Goal: Find specific page/section: Find specific page/section

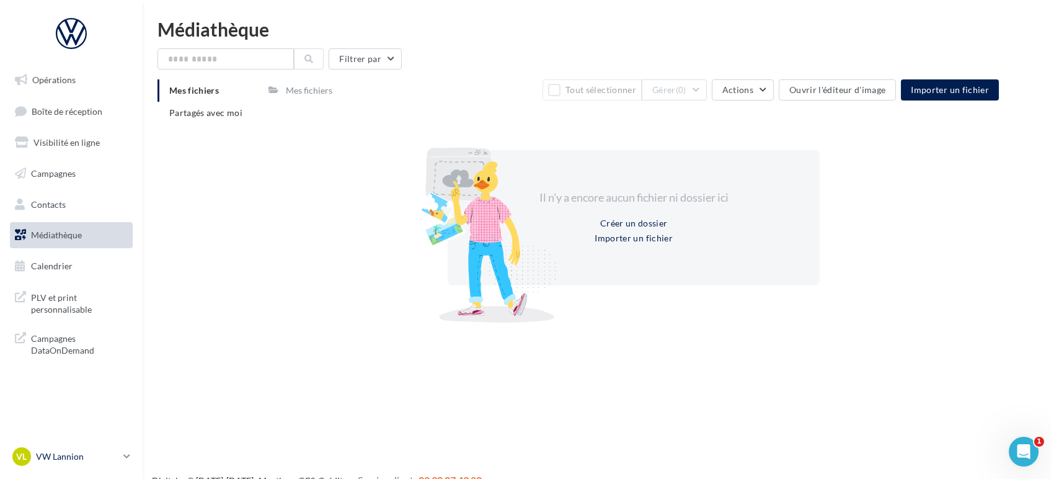
click at [39, 456] on p "VW Lannion" at bounding box center [77, 456] width 82 height 12
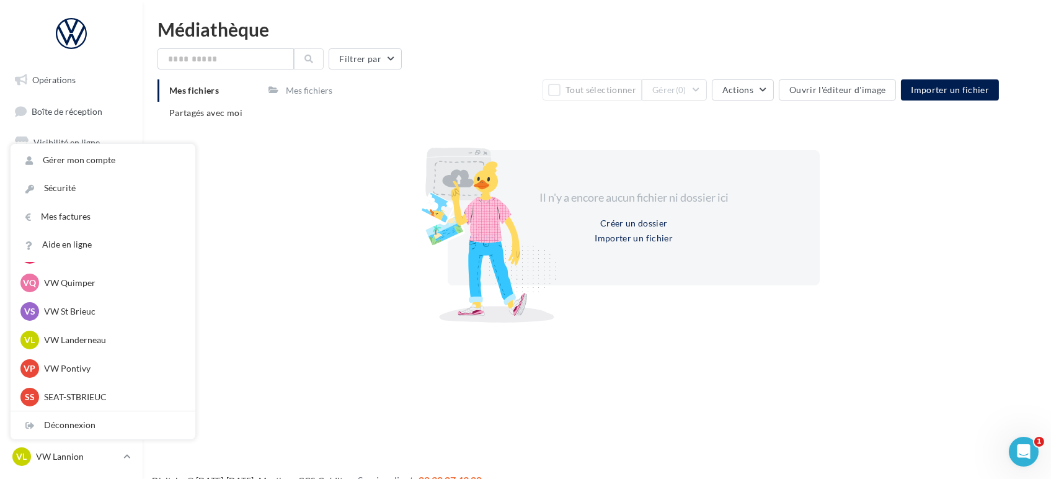
scroll to position [482, 0]
click at [66, 366] on p "VW Pontivy" at bounding box center [112, 370] width 136 height 12
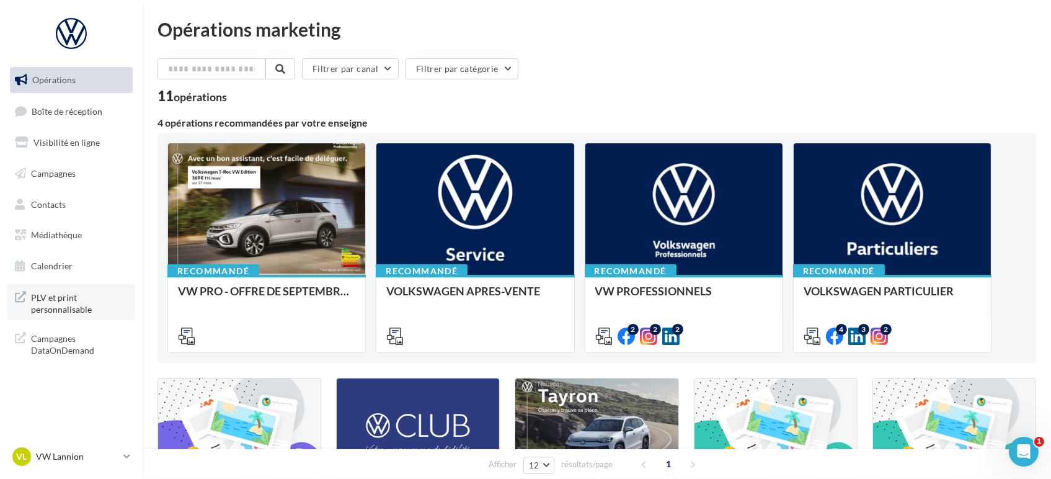
click at [62, 308] on span "PLV et print personnalisable" at bounding box center [79, 302] width 97 height 27
click at [52, 462] on p "VW Lannion" at bounding box center [77, 456] width 82 height 12
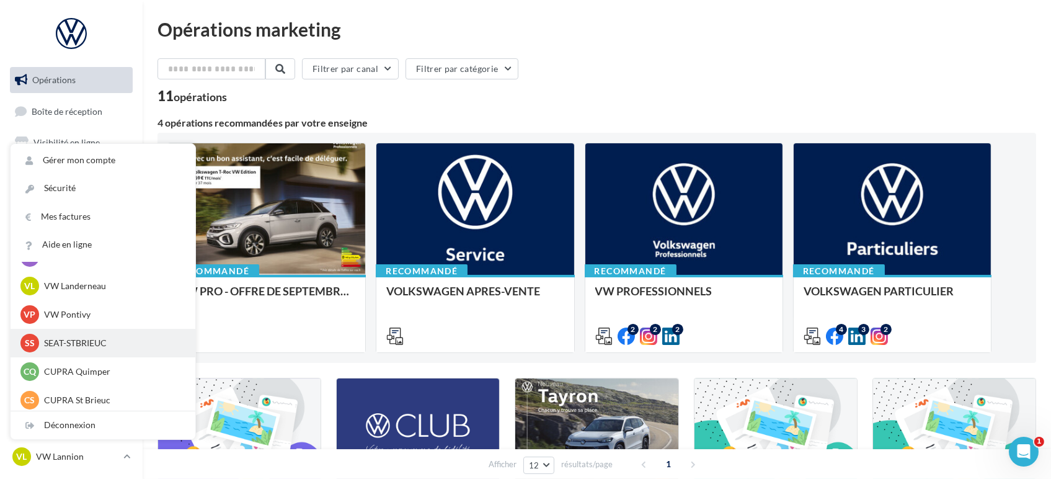
scroll to position [550, 0]
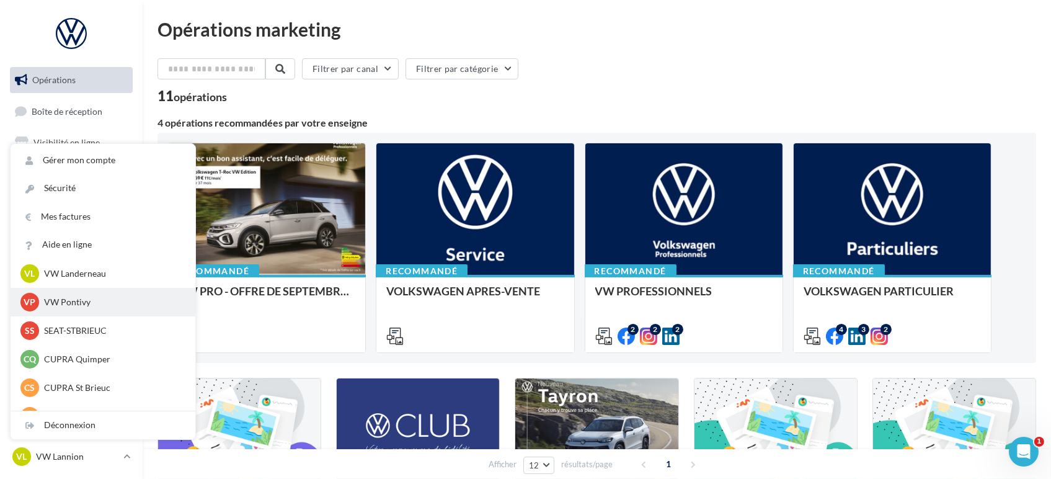
click at [80, 300] on p "VW Pontivy" at bounding box center [112, 302] width 136 height 12
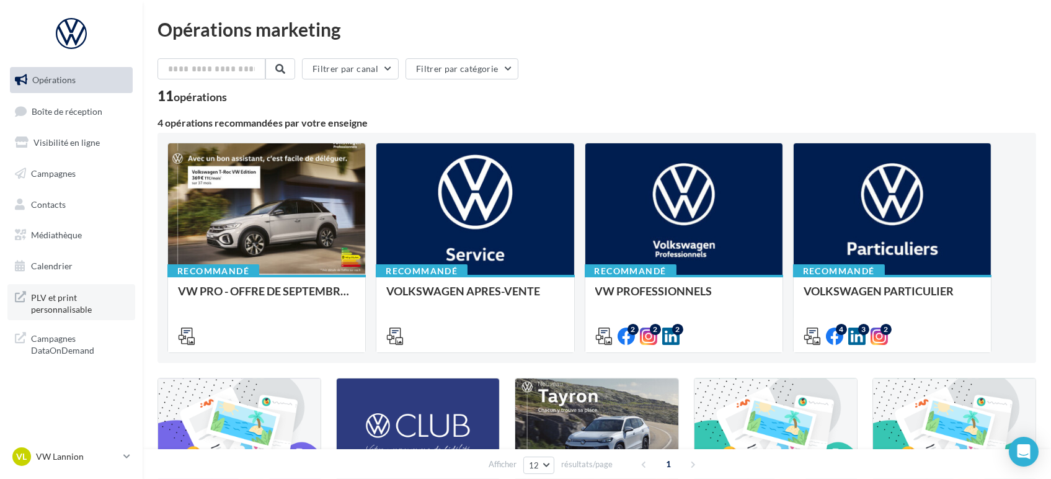
click at [52, 309] on span "PLV et print personnalisable" at bounding box center [79, 302] width 97 height 27
